Goal: Task Accomplishment & Management: Complete application form

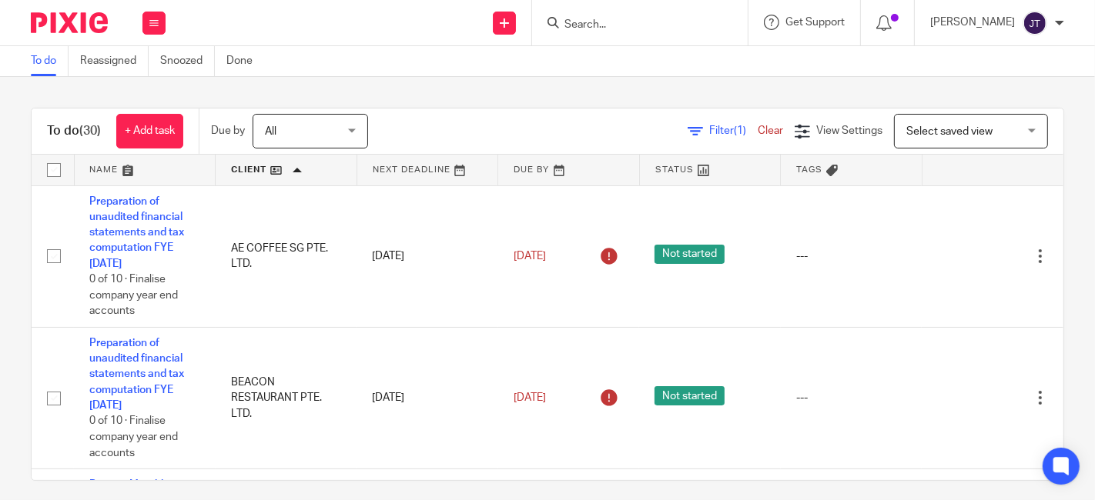
click at [644, 23] on input "Search" at bounding box center [632, 25] width 139 height 14
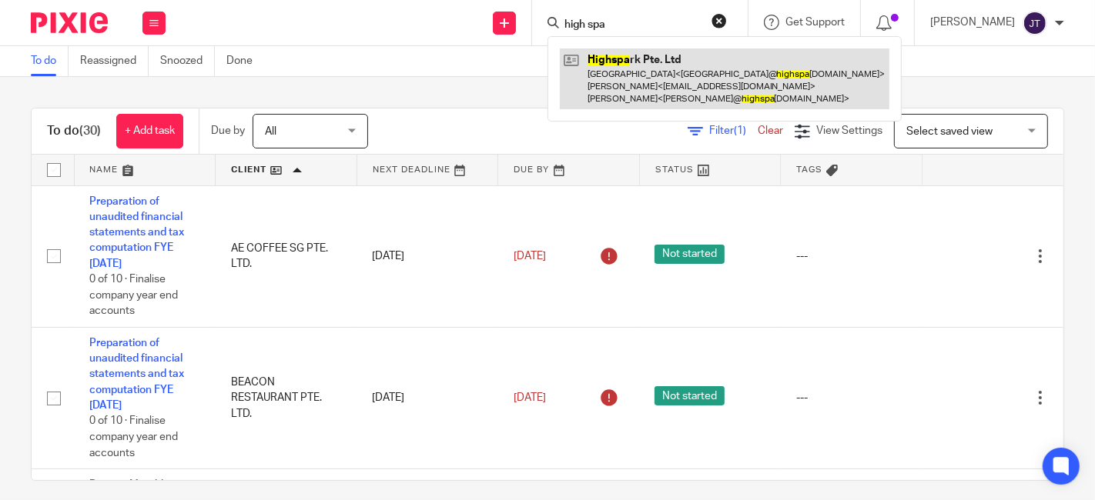
type input "high spa"
click at [674, 58] on link at bounding box center [724, 78] width 329 height 61
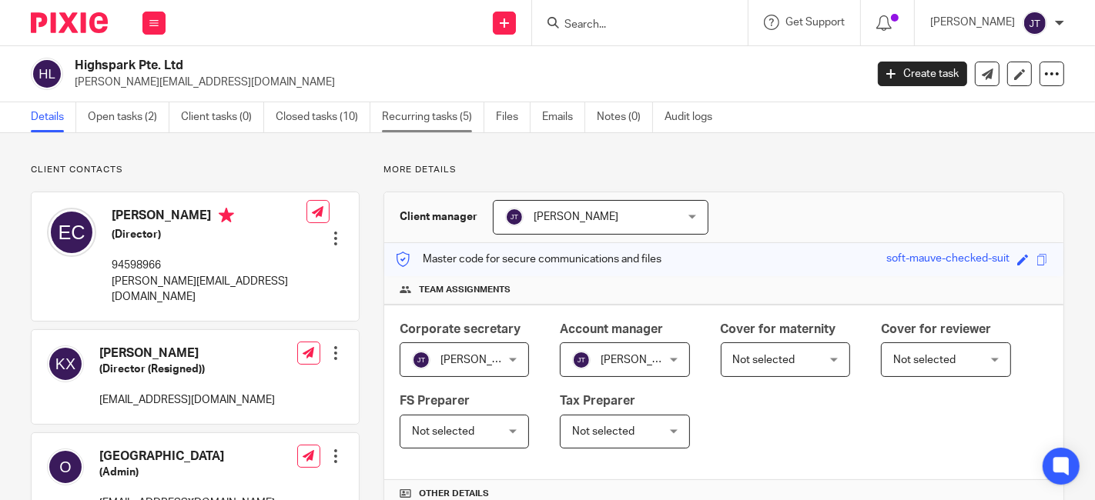
click at [426, 119] on link "Recurring tasks (5)" at bounding box center [433, 117] width 102 height 30
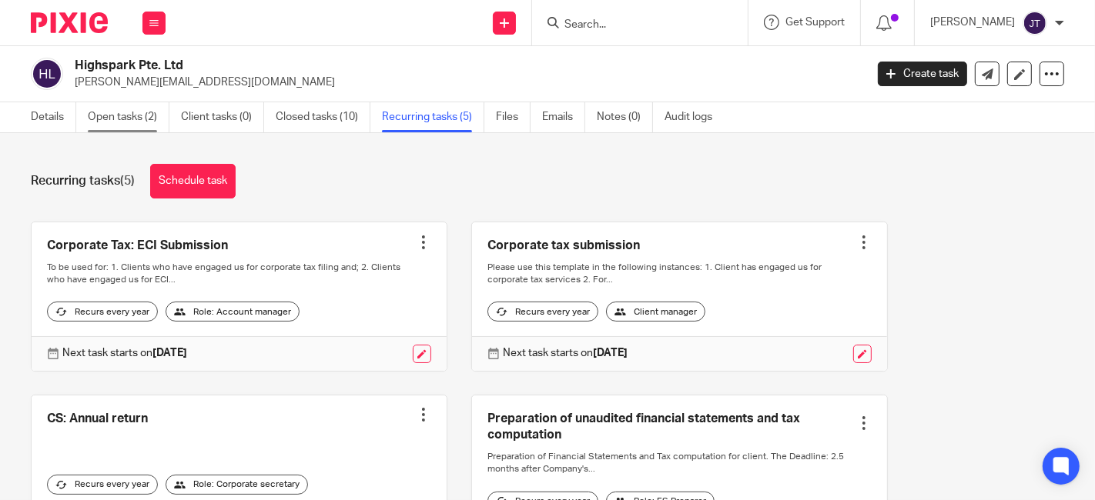
click at [144, 113] on link "Open tasks (2)" at bounding box center [129, 117] width 82 height 30
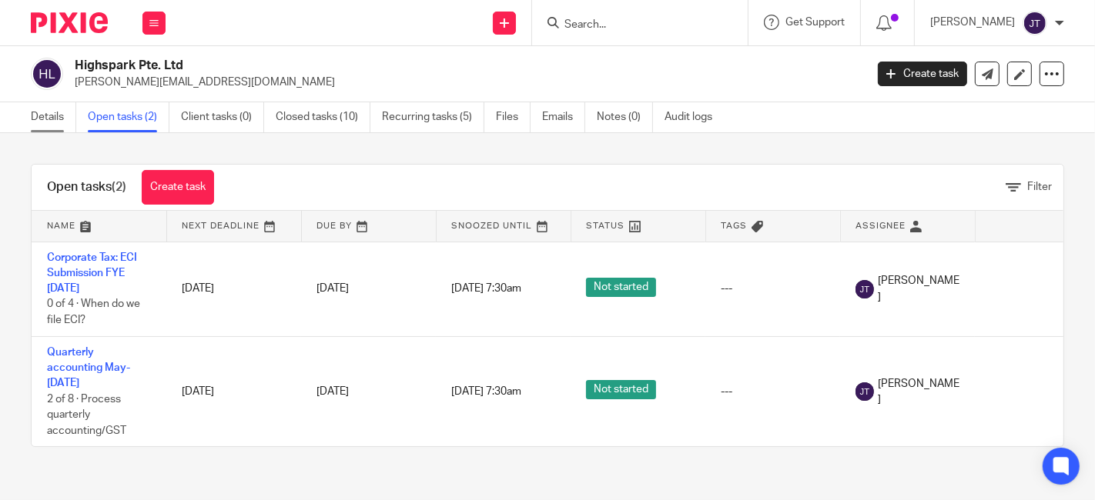
click at [59, 117] on link "Details" at bounding box center [53, 117] width 45 height 30
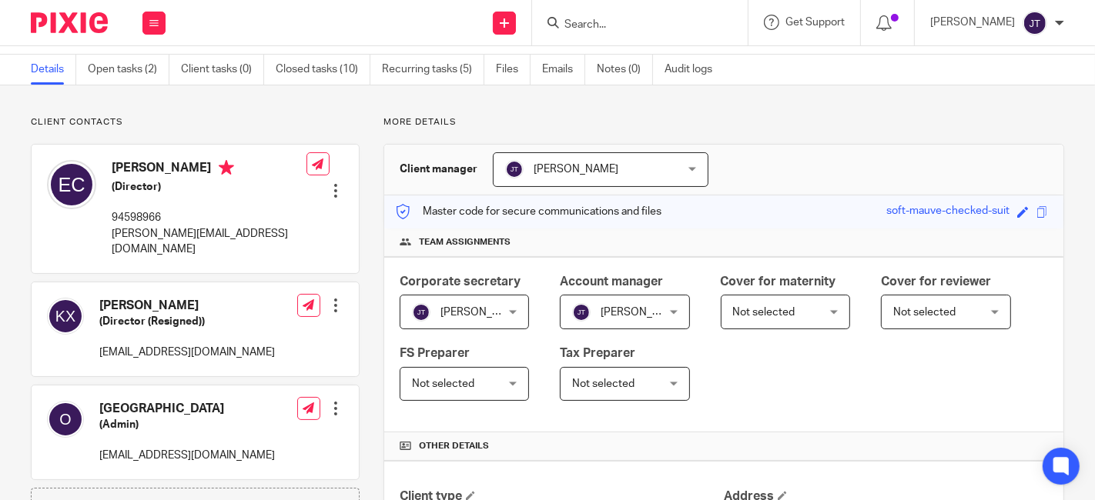
scroll to position [85, 0]
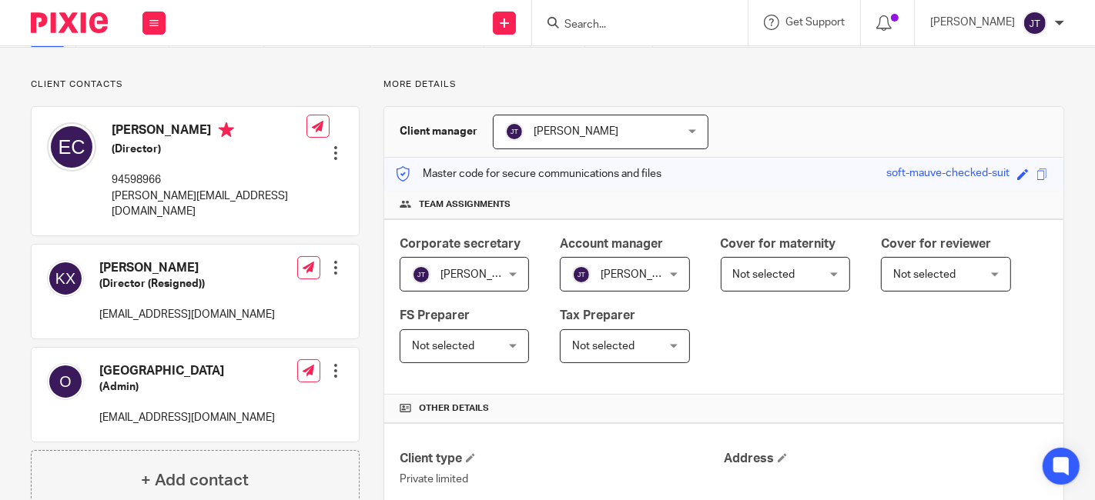
click at [617, 24] on input "Search" at bounding box center [632, 25] width 139 height 14
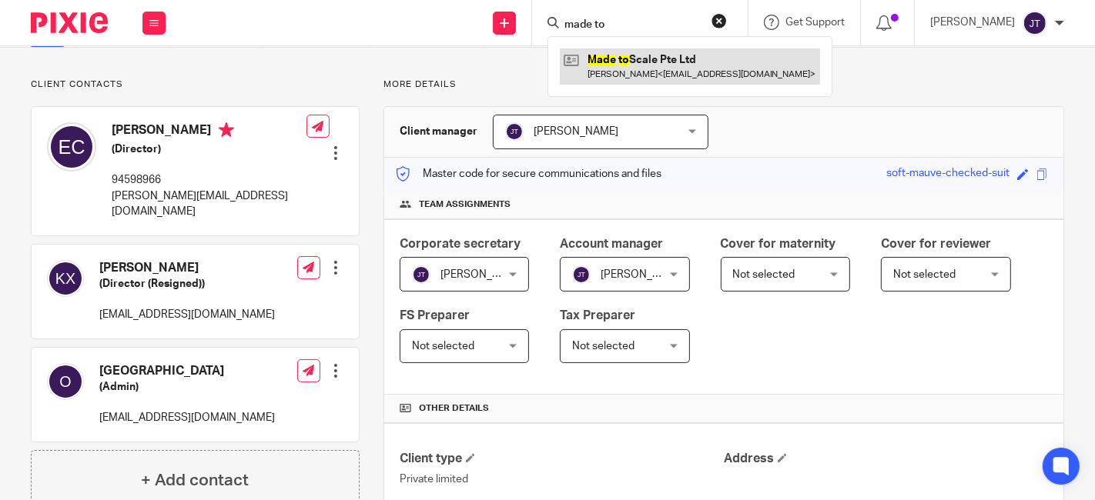
type input "made to"
click at [650, 70] on link at bounding box center [690, 65] width 260 height 35
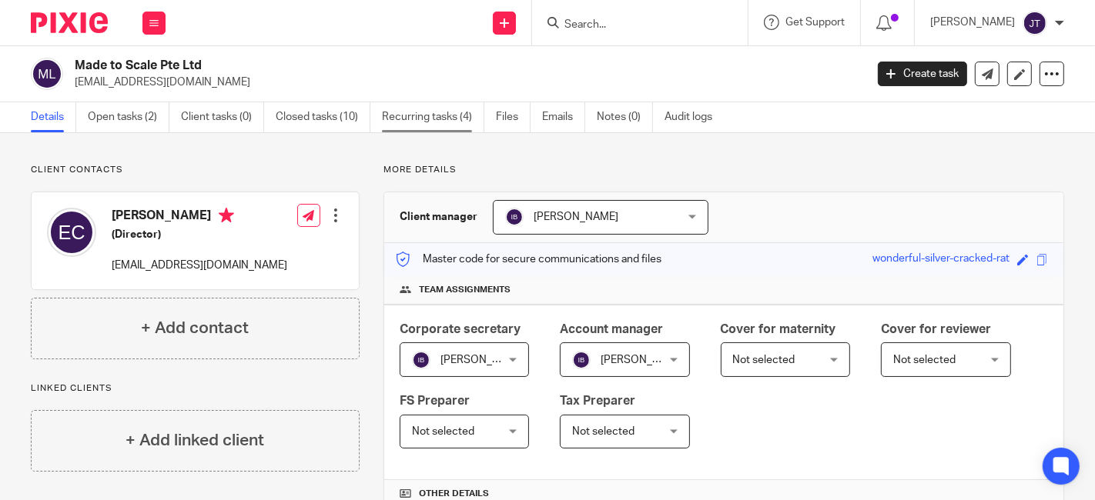
click at [418, 113] on link "Recurring tasks (4)" at bounding box center [433, 117] width 102 height 30
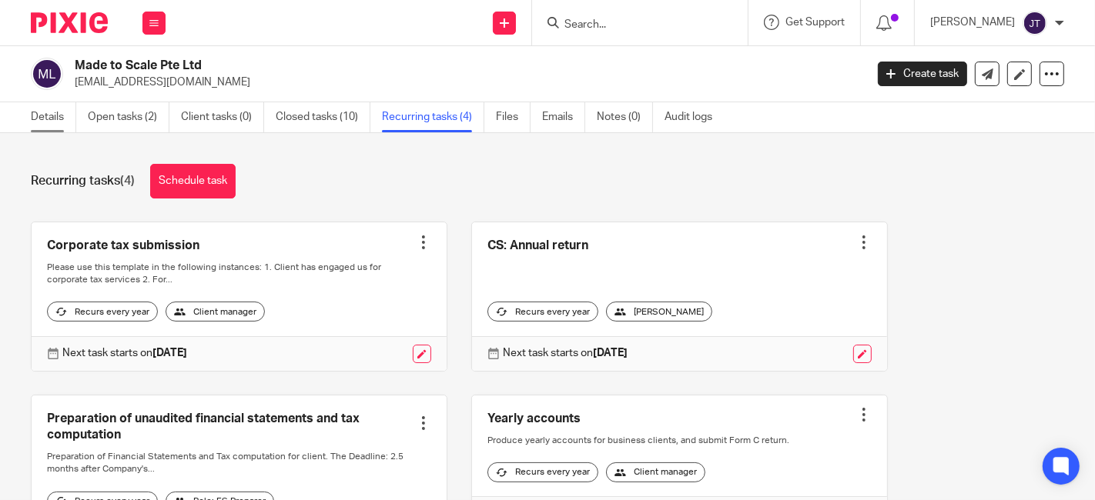
click at [50, 111] on link "Details" at bounding box center [53, 117] width 45 height 30
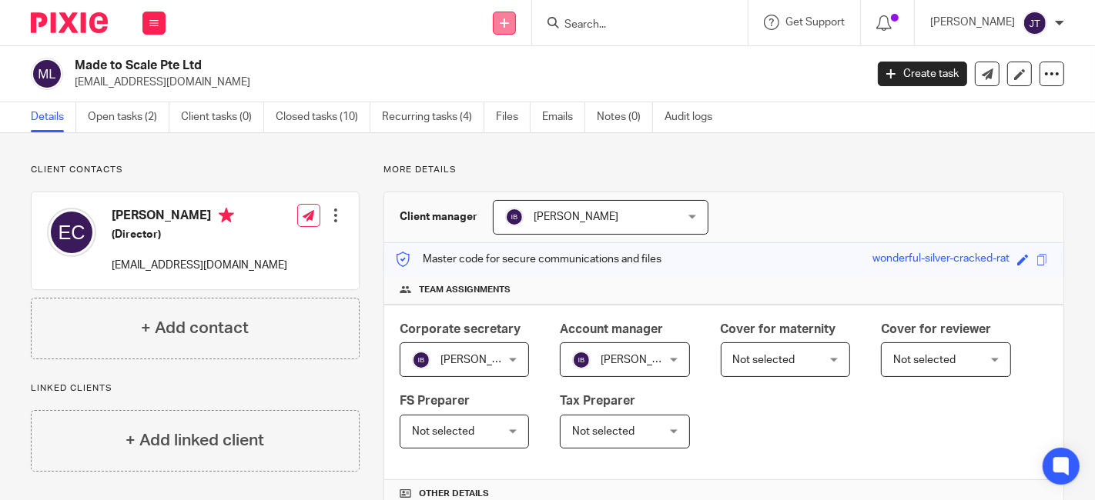
click at [509, 25] on icon at bounding box center [504, 22] width 9 height 9
click at [523, 94] on link "Create task" at bounding box center [530, 94] width 108 height 22
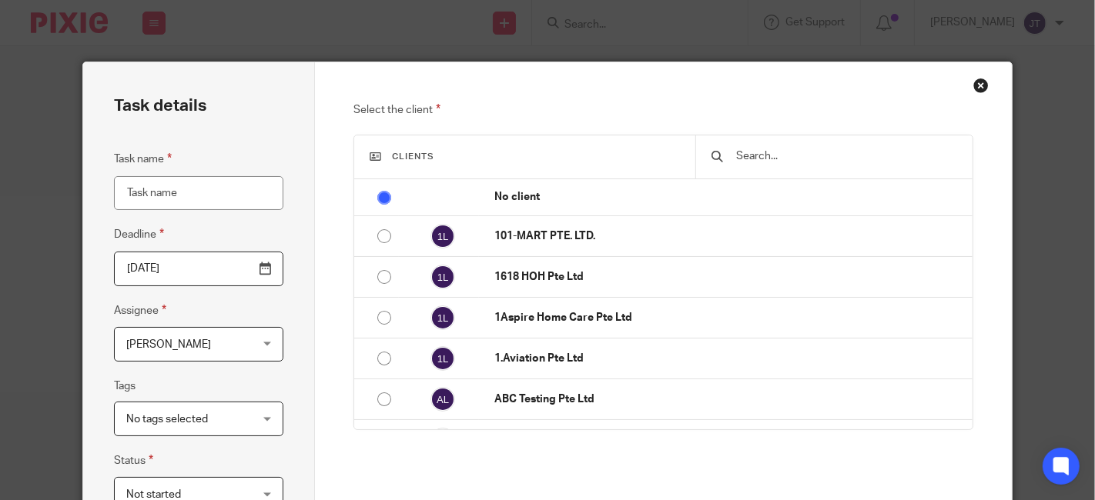
click at [159, 192] on input "Task name" at bounding box center [199, 193] width 170 height 35
type input "Change"
click at [740, 150] on input "text" at bounding box center [845, 156] width 222 height 17
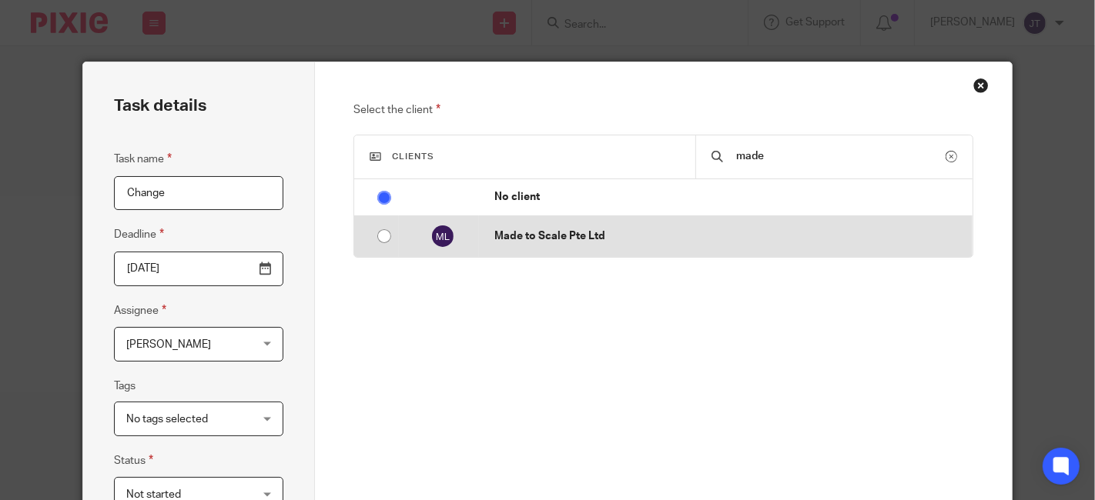
type input "made"
click at [379, 239] on input "radio" at bounding box center [383, 236] width 29 height 29
radio input "false"
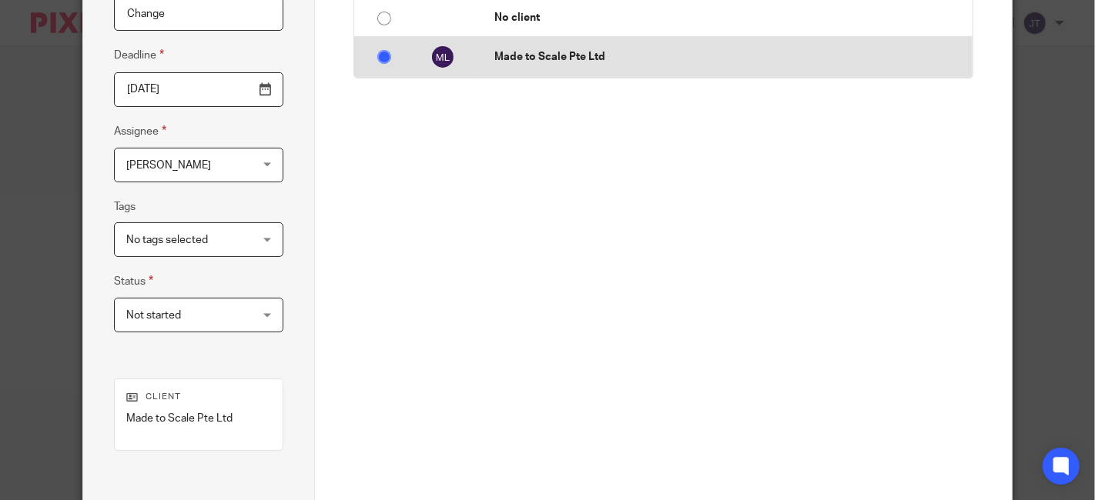
scroll to position [256, 0]
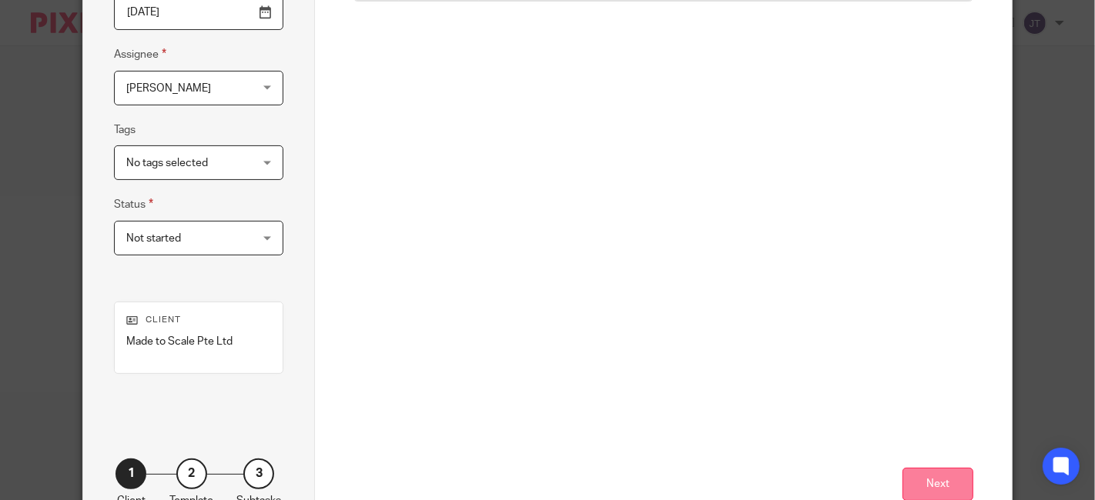
click at [924, 485] on button "Next" at bounding box center [937, 484] width 71 height 33
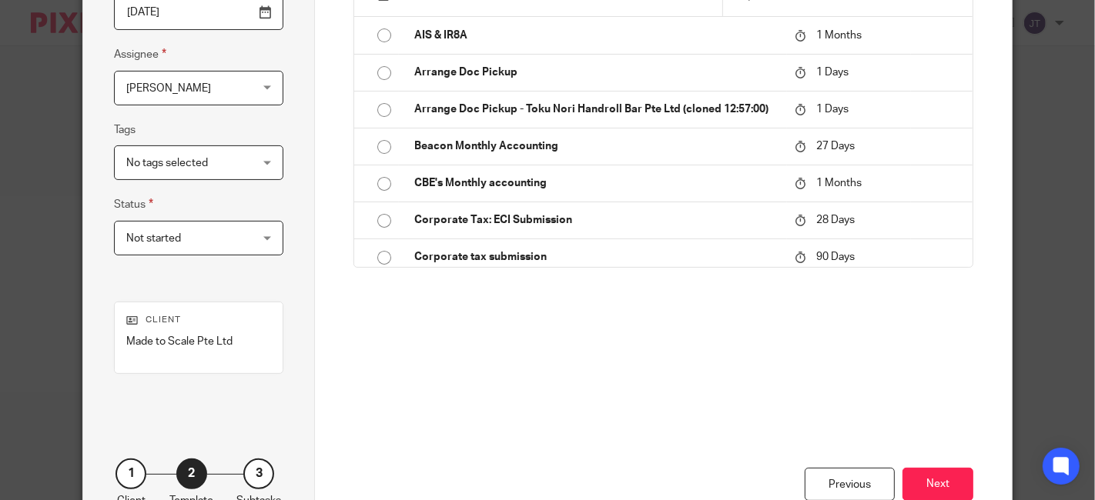
scroll to position [171, 0]
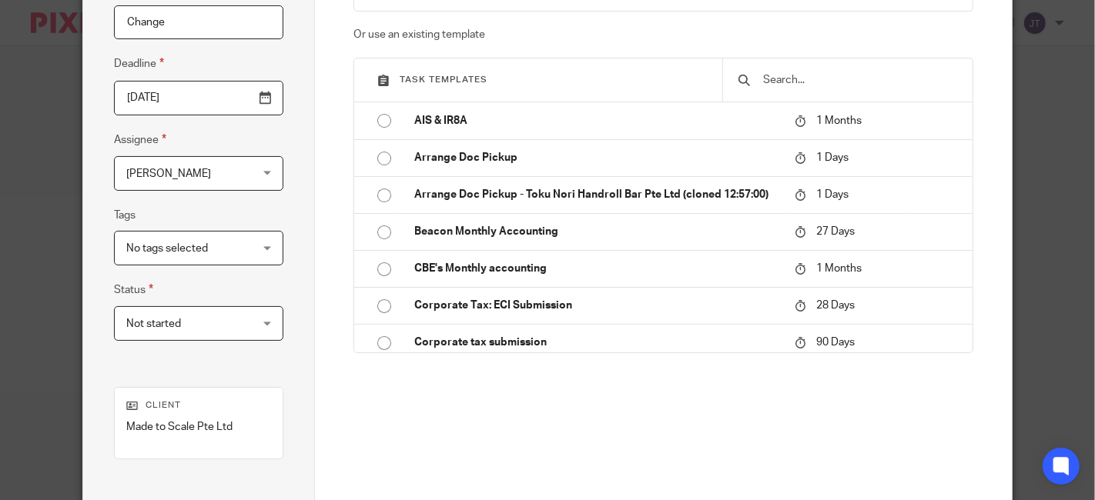
click at [180, 18] on input "Change" at bounding box center [199, 22] width 170 height 35
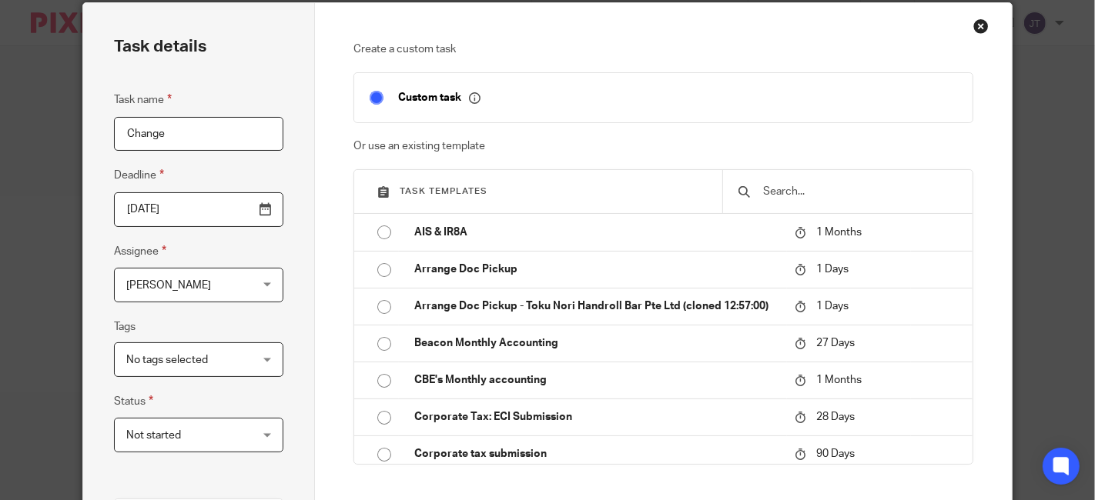
scroll to position [0, 0]
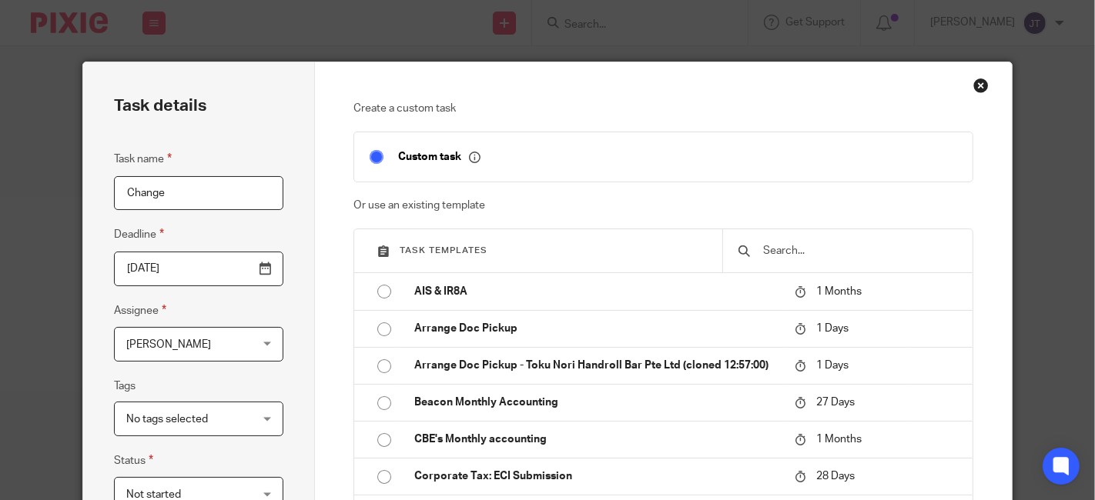
click at [978, 82] on div "Close this dialog window" at bounding box center [980, 85] width 15 height 15
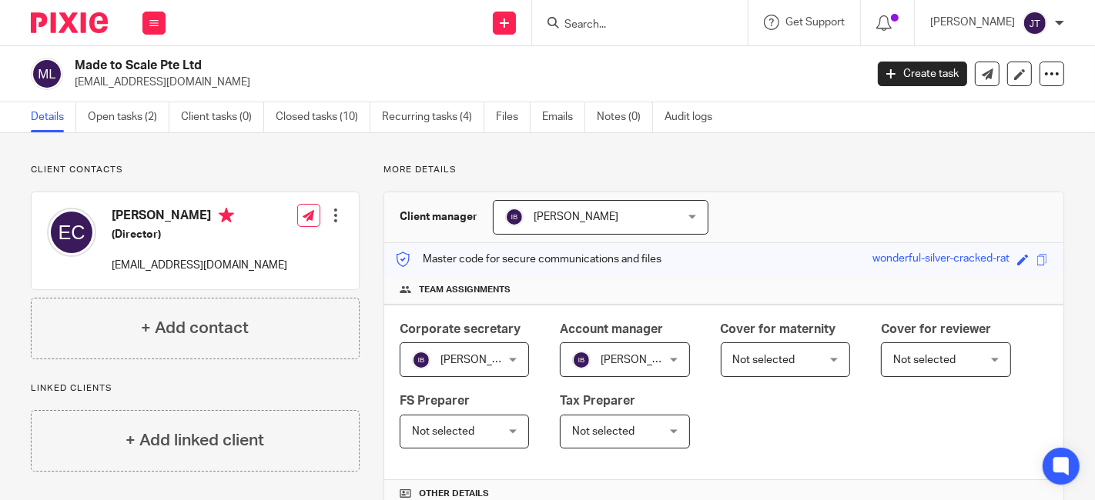
click at [636, 21] on input "Search" at bounding box center [632, 25] width 139 height 14
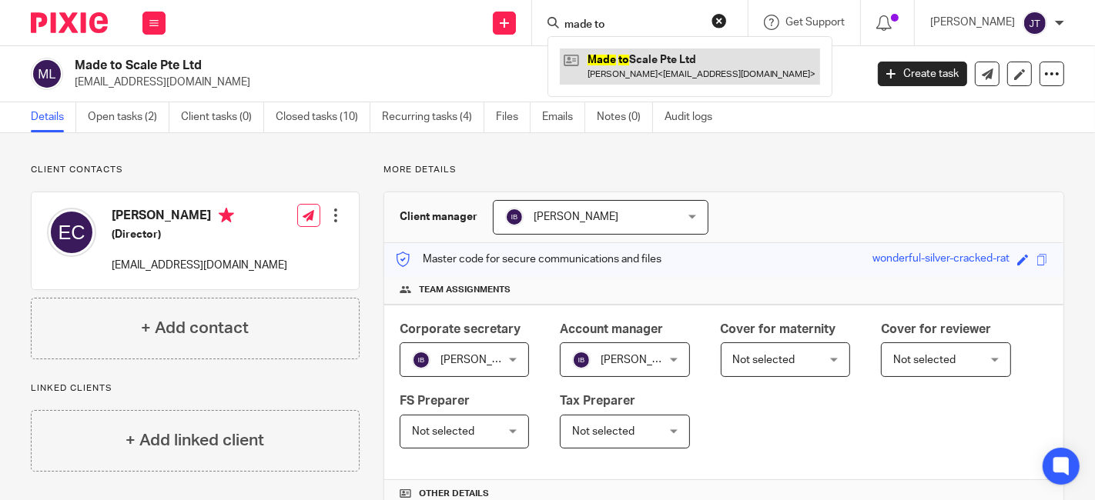
type input "made to"
click at [643, 78] on link at bounding box center [690, 65] width 260 height 35
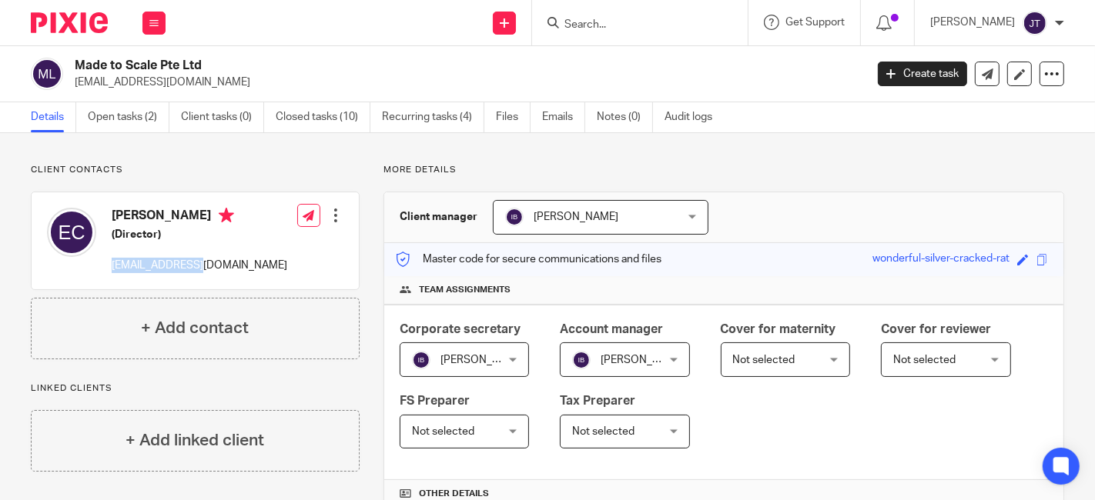
drag, startPoint x: 106, startPoint y: 263, endPoint x: 196, endPoint y: 269, distance: 89.5
click at [196, 269] on div "Eugene Cheng (Director) hi@itseugene.me" at bounding box center [167, 241] width 240 height 82
copy p "[EMAIL_ADDRESS][DOMAIN_NAME]"
click at [154, 264] on p "[EMAIL_ADDRESS][DOMAIN_NAME]" at bounding box center [199, 265] width 175 height 15
drag, startPoint x: 111, startPoint y: 262, endPoint x: 197, endPoint y: 269, distance: 86.4
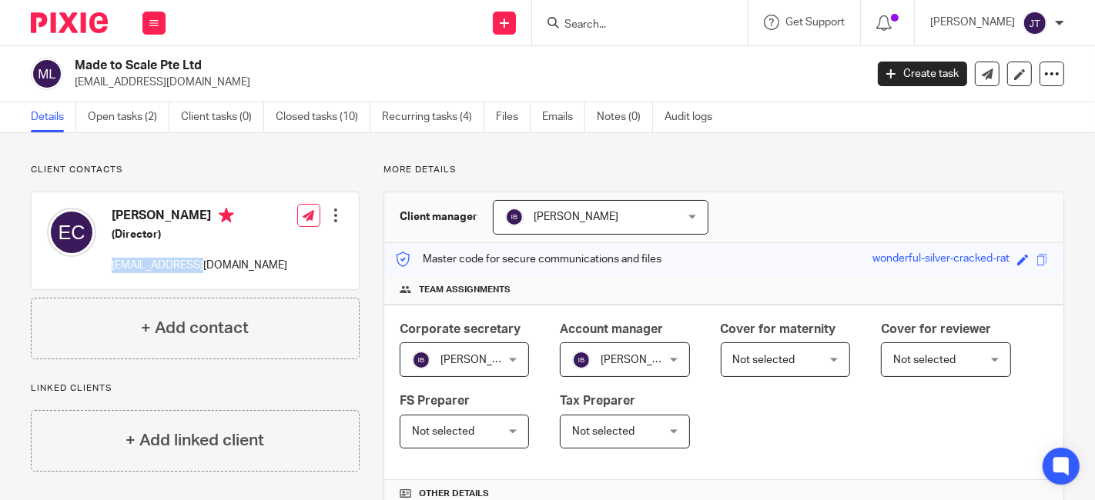
click at [197, 269] on p "[EMAIL_ADDRESS][DOMAIN_NAME]" at bounding box center [199, 265] width 175 height 15
copy p "[EMAIL_ADDRESS][DOMAIN_NAME]"
